Goal: Transaction & Acquisition: Register for event/course

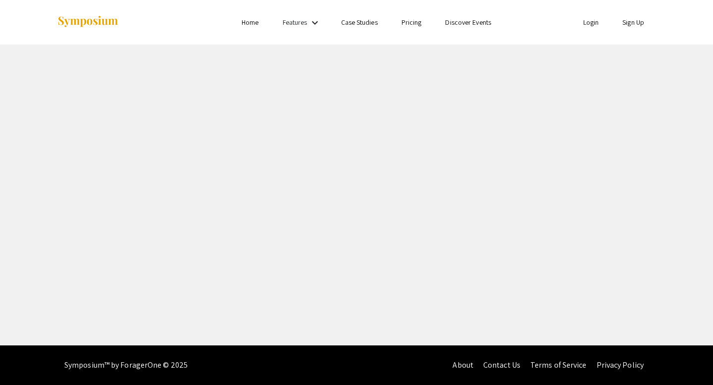
click at [585, 24] on link "Login" at bounding box center [591, 22] width 16 height 9
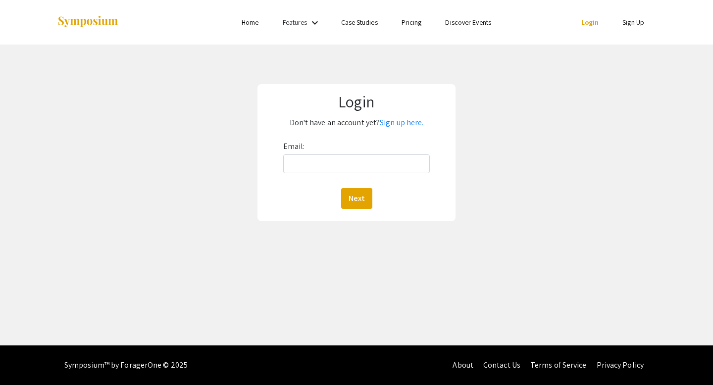
click at [220, 106] on div "Login Don't have an account yet? Sign up here. Email: Next" at bounding box center [357, 153] width 728 height 216
click at [255, 26] on link "Home" at bounding box center [250, 22] width 17 height 9
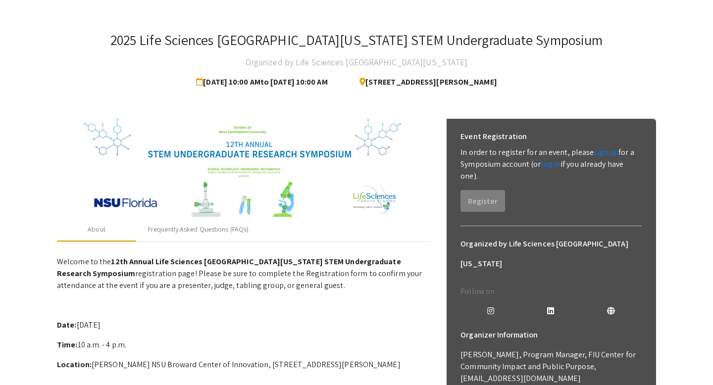
scroll to position [33, 0]
click at [600, 153] on link "sign up" at bounding box center [606, 152] width 25 height 10
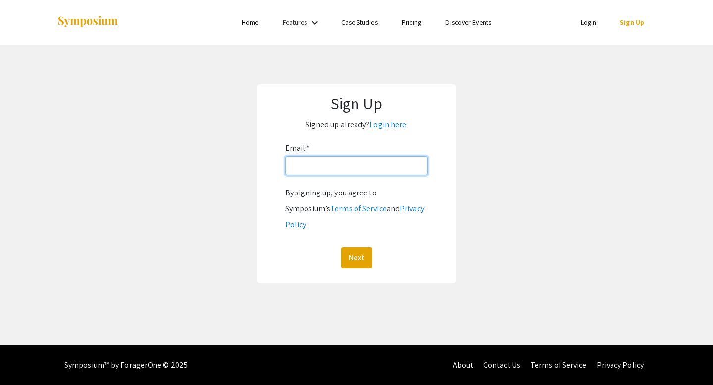
click at [397, 170] on input "Email: *" at bounding box center [356, 165] width 143 height 19
type input "[EMAIL_ADDRESS][DOMAIN_NAME]"
click at [358, 248] on button "Next" at bounding box center [356, 258] width 31 height 21
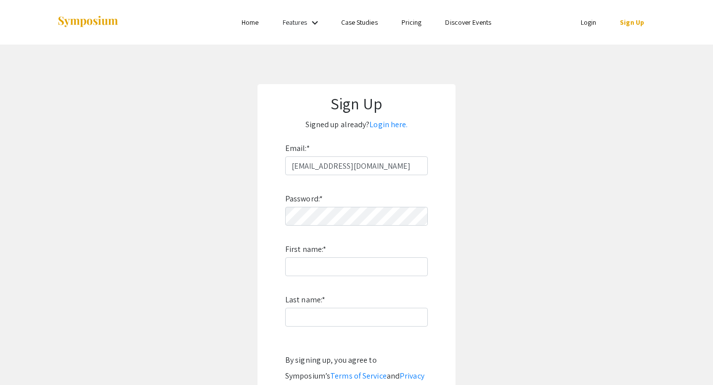
click at [474, 196] on app-signup "Sign Up Signed up already? Login here. Email: * [EMAIL_ADDRESS][DOMAIN_NAME] Pa…" at bounding box center [356, 267] width 713 height 366
click at [333, 271] on input "First name: *" at bounding box center [356, 266] width 143 height 19
type input "[PERSON_NAME]"
type input "Kong"
click at [601, 218] on app-signup "Sign Up Signed up already? Login here. Email: * [EMAIL_ADDRESS][DOMAIN_NAME] Pa…" at bounding box center [356, 267] width 713 height 366
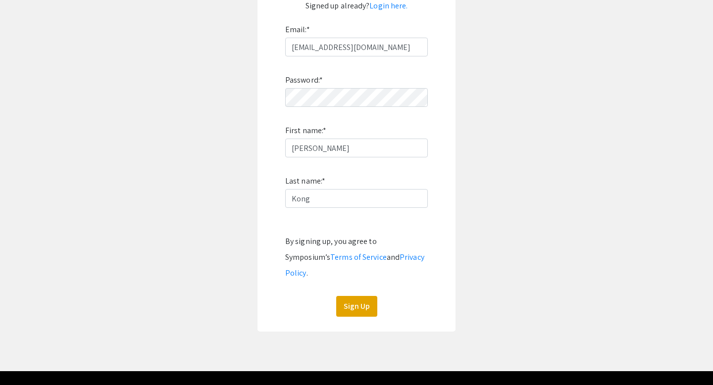
scroll to position [129, 0]
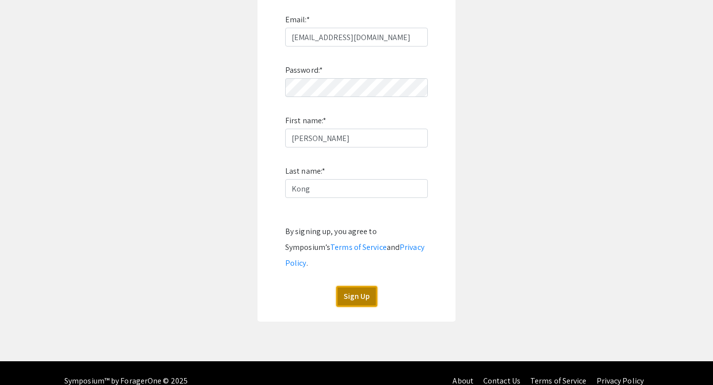
click at [358, 286] on button "Sign Up" at bounding box center [356, 296] width 41 height 21
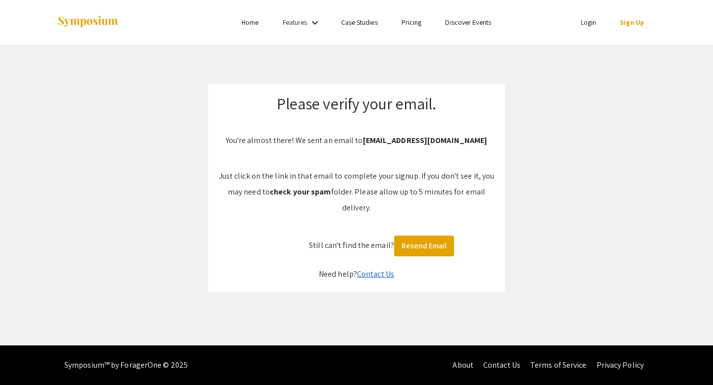
scroll to position [0, 0]
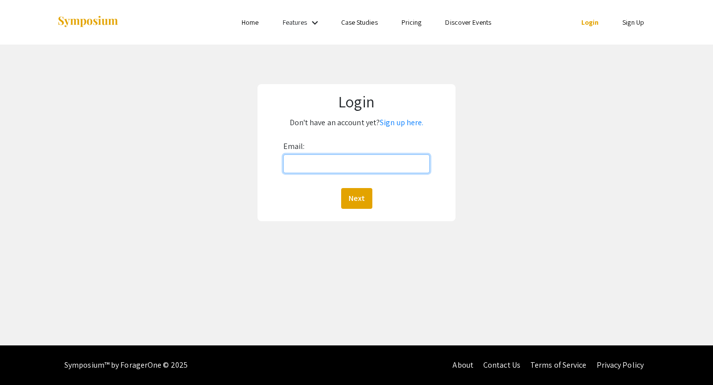
click at [361, 172] on input "Email:" at bounding box center [356, 163] width 147 height 19
type input "[EMAIL_ADDRESS][DOMAIN_NAME]"
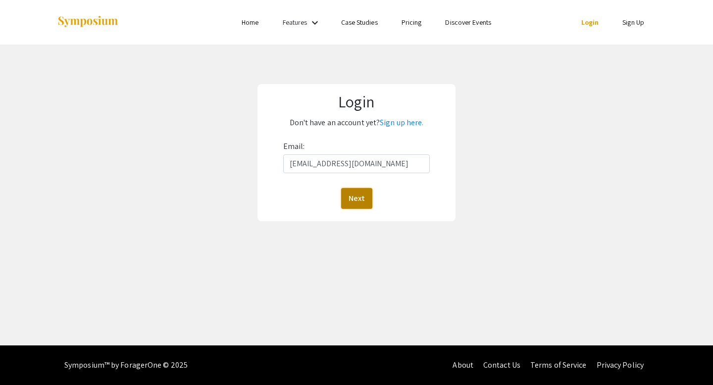
click at [352, 194] on button "Next" at bounding box center [356, 198] width 31 height 21
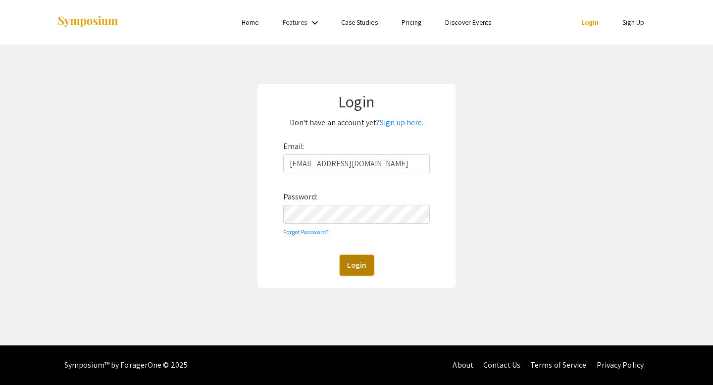
click at [359, 267] on button "Login" at bounding box center [357, 265] width 34 height 21
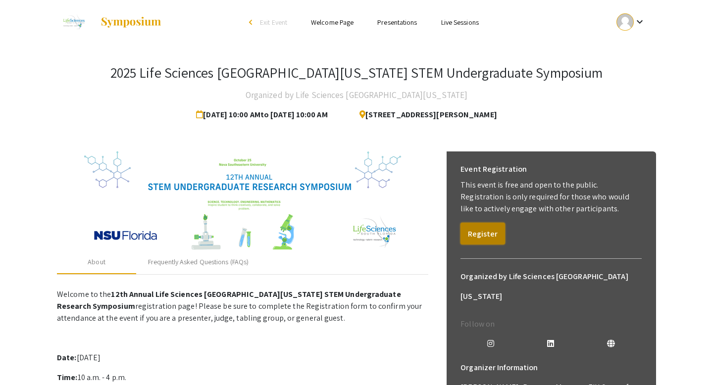
click at [474, 230] on button "Register" at bounding box center [482, 234] width 45 height 22
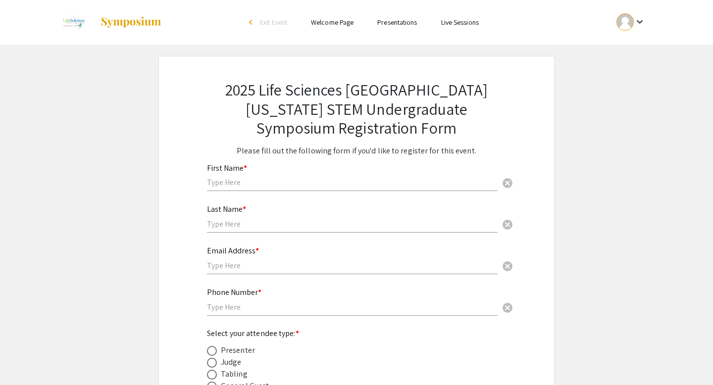
click at [325, 185] on input "text" at bounding box center [352, 182] width 291 height 10
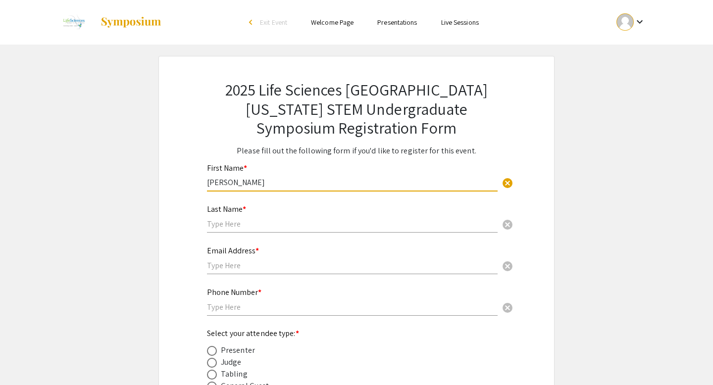
type input "[PERSON_NAME]"
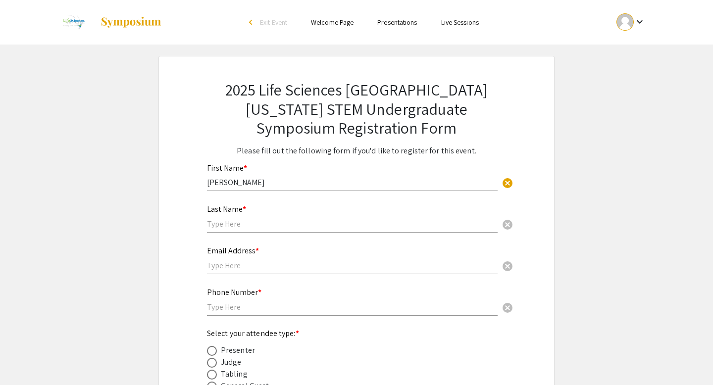
click at [288, 218] on div "Last Name * cancel" at bounding box center [352, 214] width 291 height 38
click at [287, 219] on input "text" at bounding box center [352, 224] width 291 height 10
type input "Kong"
click at [243, 259] on div "Email Address * cancel" at bounding box center [352, 256] width 291 height 38
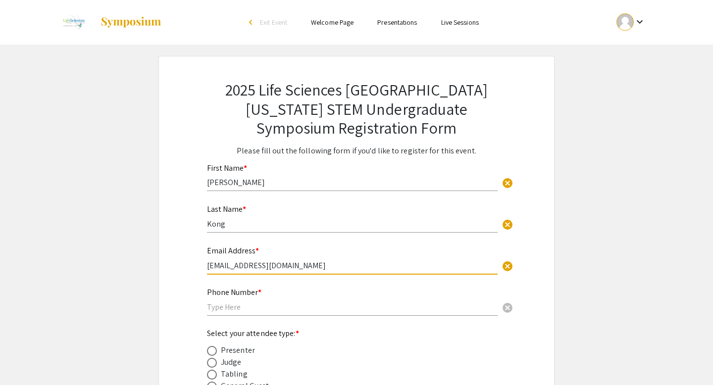
type input "[EMAIL_ADDRESS][DOMAIN_NAME]"
click at [245, 300] on div "Phone Number * cancel" at bounding box center [352, 297] width 291 height 38
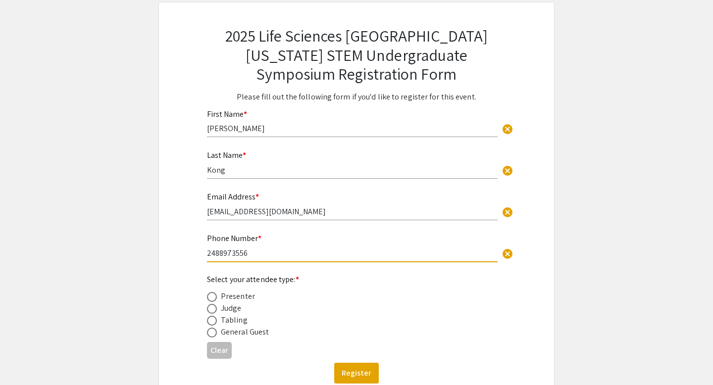
scroll to position [129, 0]
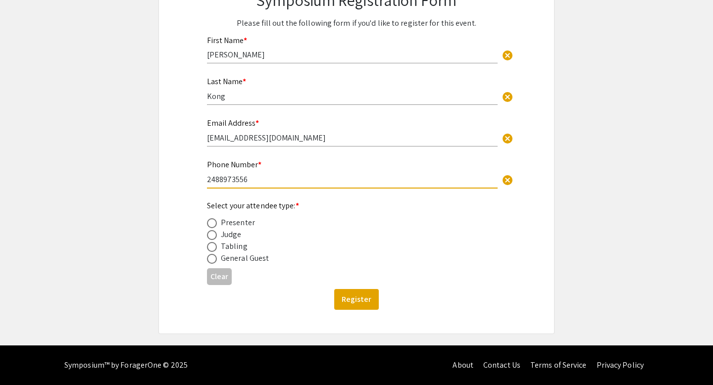
type input "2488973556"
click at [208, 256] on span at bounding box center [212, 259] width 10 height 10
click at [208, 256] on input "radio" at bounding box center [212, 259] width 10 height 10
radio input "true"
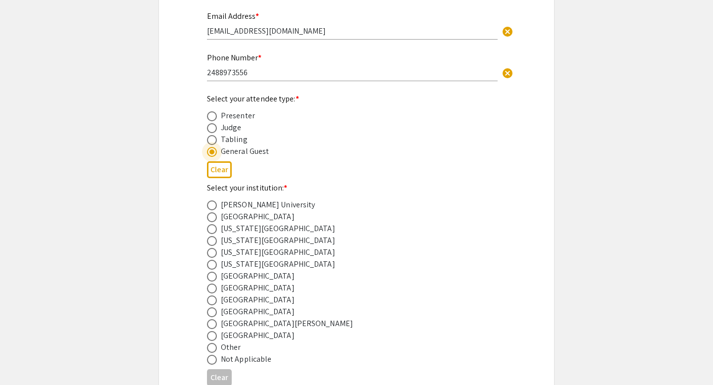
scroll to position [338, 0]
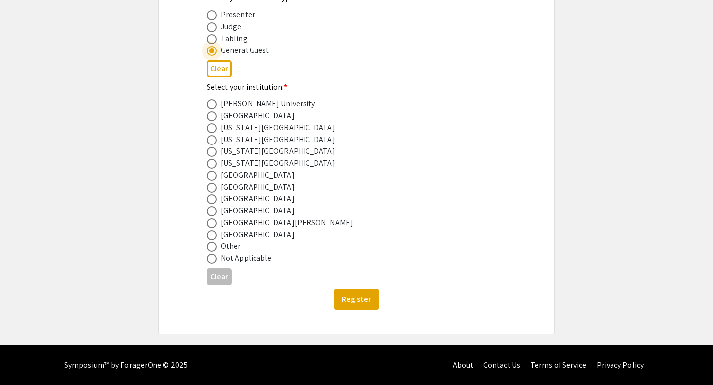
click at [208, 201] on span at bounding box center [212, 200] width 10 height 10
click at [208, 201] on input "radio" at bounding box center [212, 200] width 10 height 10
radio input "true"
click at [347, 300] on button "Register" at bounding box center [356, 299] width 45 height 21
